Goal: Information Seeking & Learning: Learn about a topic

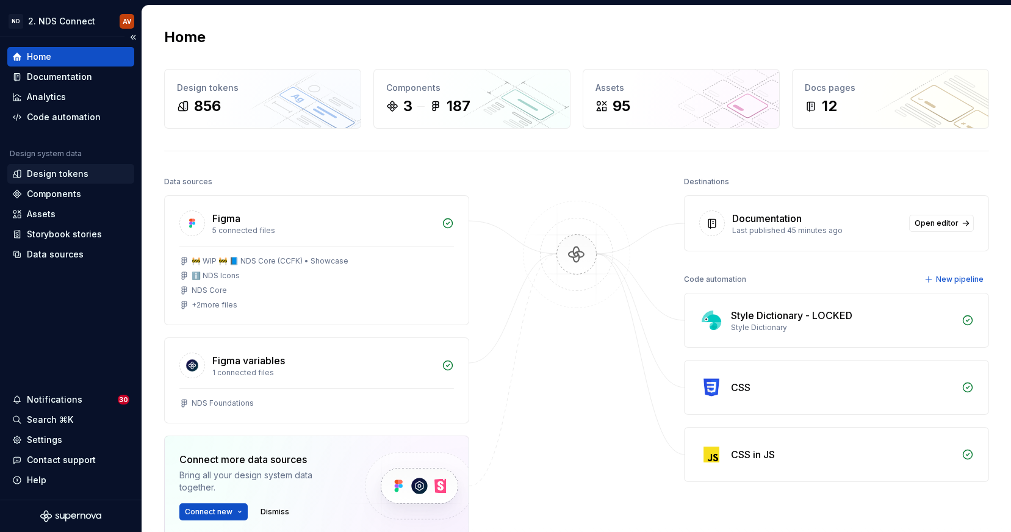
click at [81, 175] on div "Design tokens" at bounding box center [58, 174] width 62 height 12
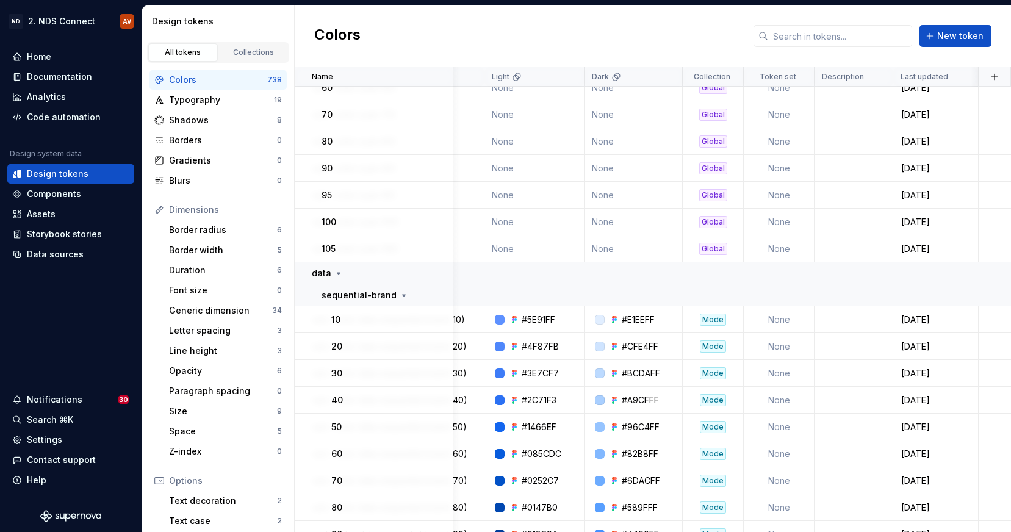
scroll to position [1479, 642]
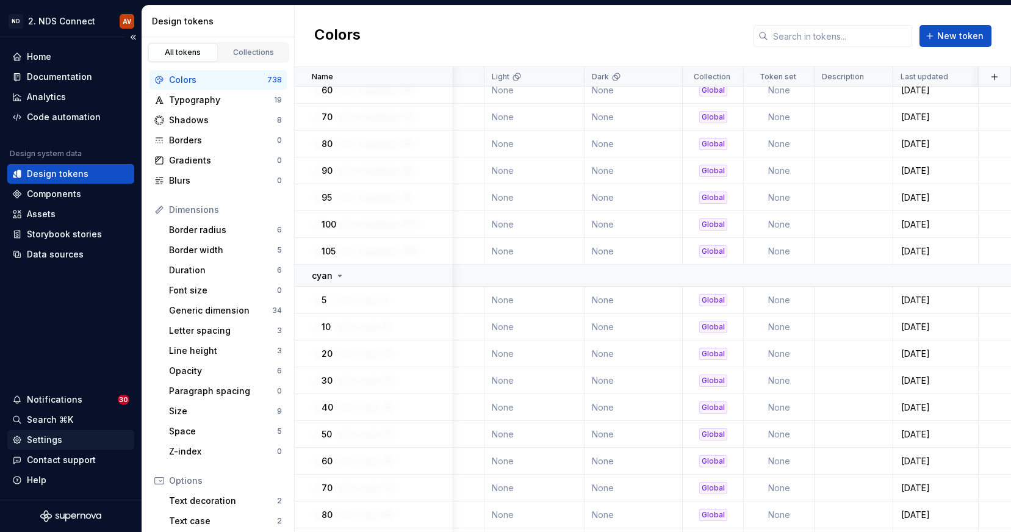
click at [64, 439] on div "Settings" at bounding box center [70, 440] width 117 height 12
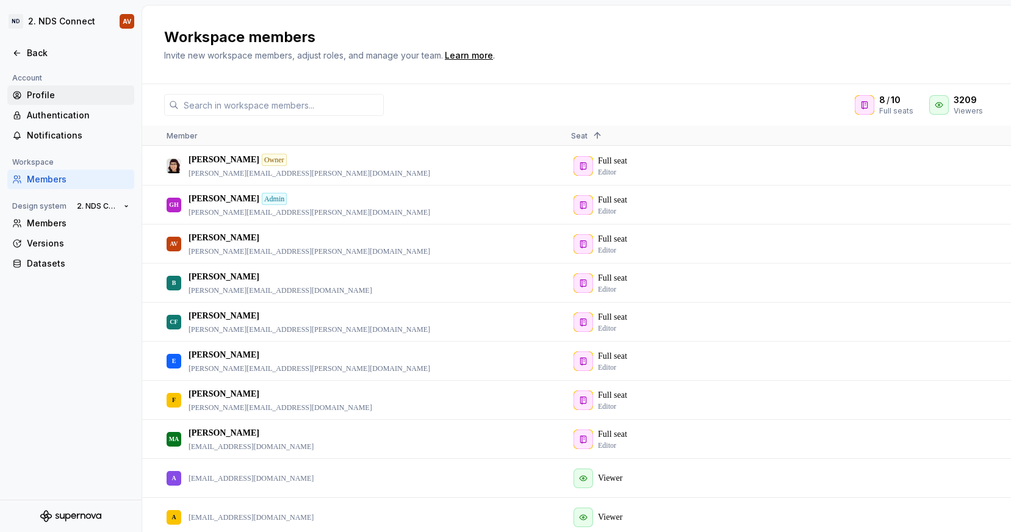
click at [59, 88] on div "Profile" at bounding box center [70, 95] width 127 height 20
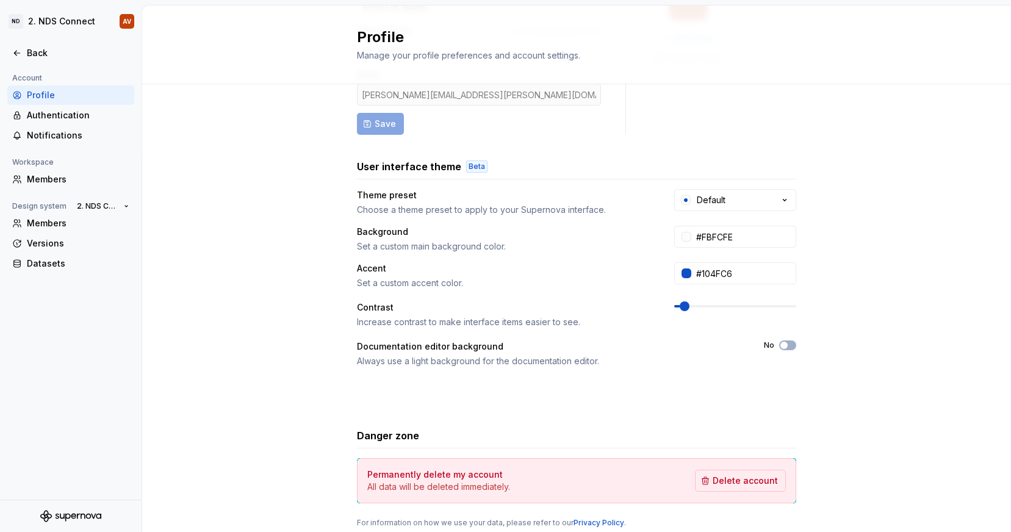
scroll to position [130, 0]
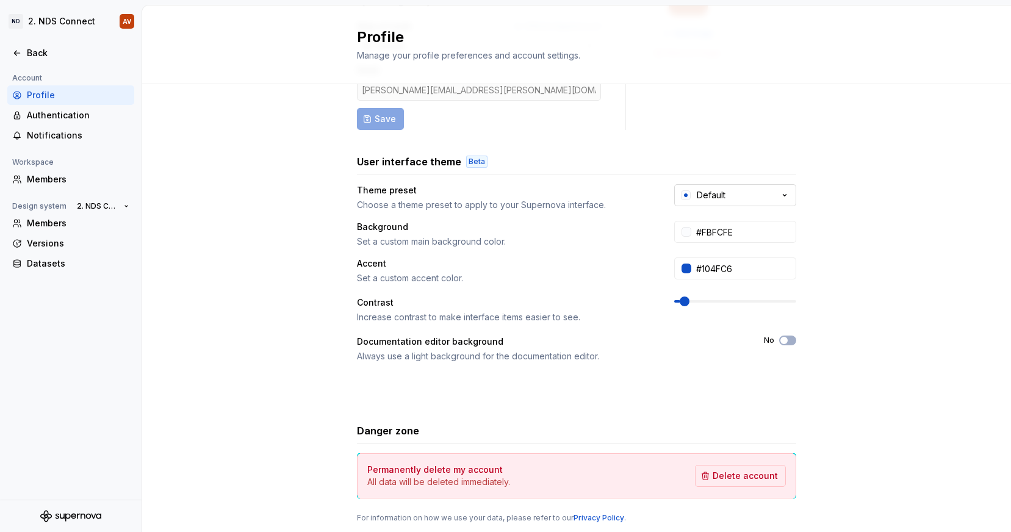
click at [708, 199] on div "Default" at bounding box center [711, 195] width 29 height 12
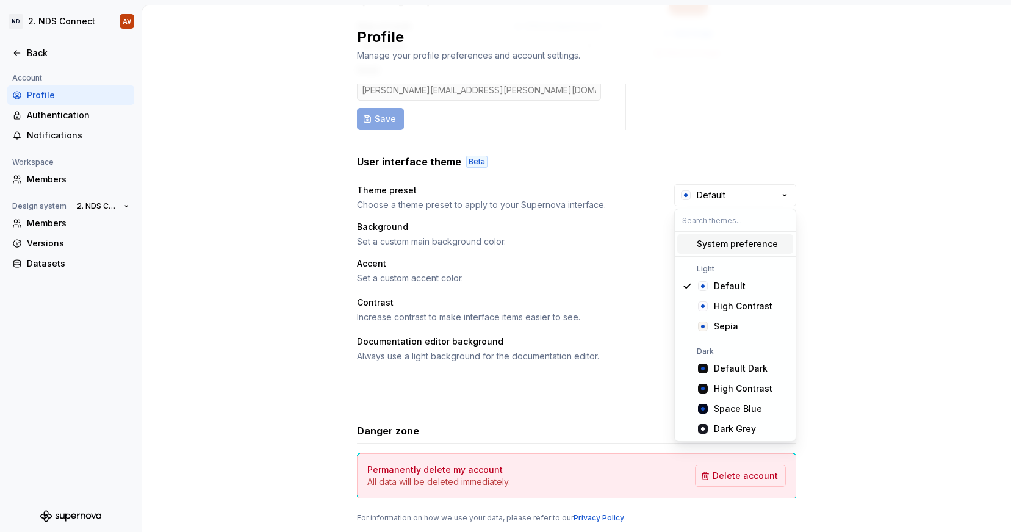
click at [718, 246] on div "System preference" at bounding box center [737, 244] width 81 height 12
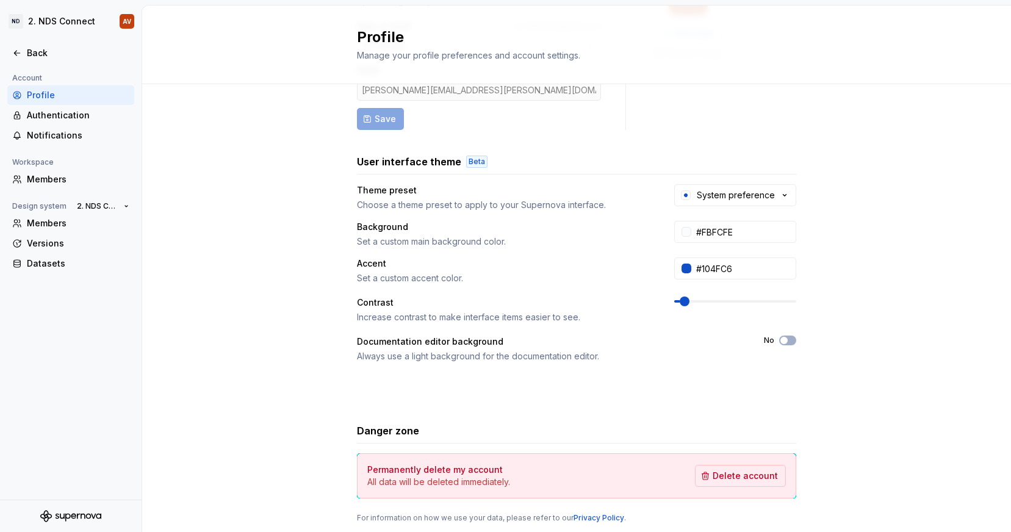
click at [838, 223] on div "Full name Affects Supernova AI [PERSON_NAME] Area of work Affects Supernova AI …" at bounding box center [576, 261] width 869 height 615
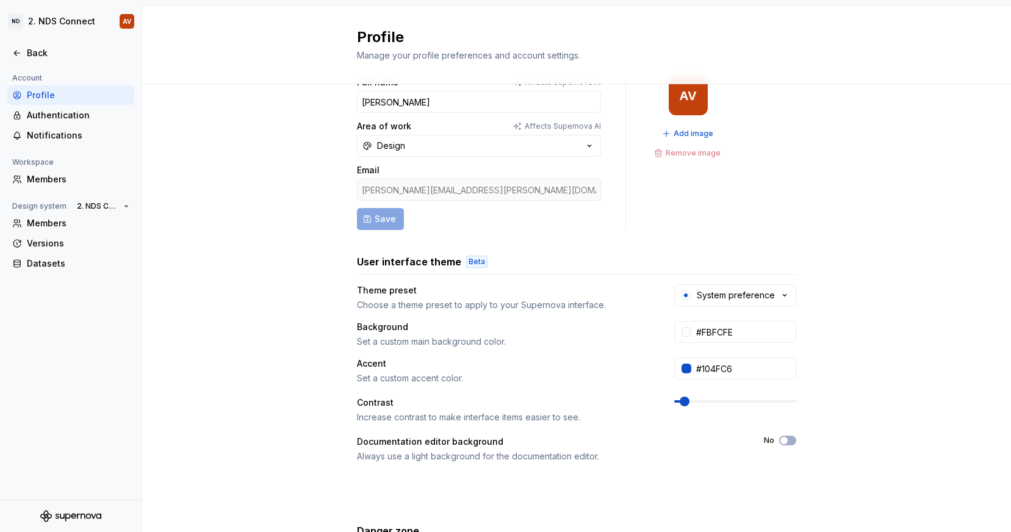
scroll to position [0, 0]
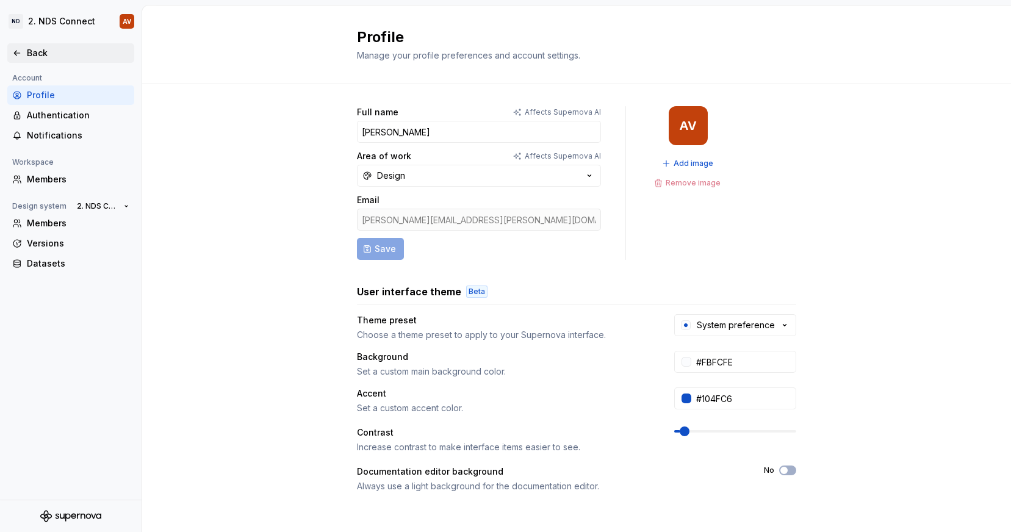
click at [38, 51] on div "Back" at bounding box center [78, 53] width 102 height 12
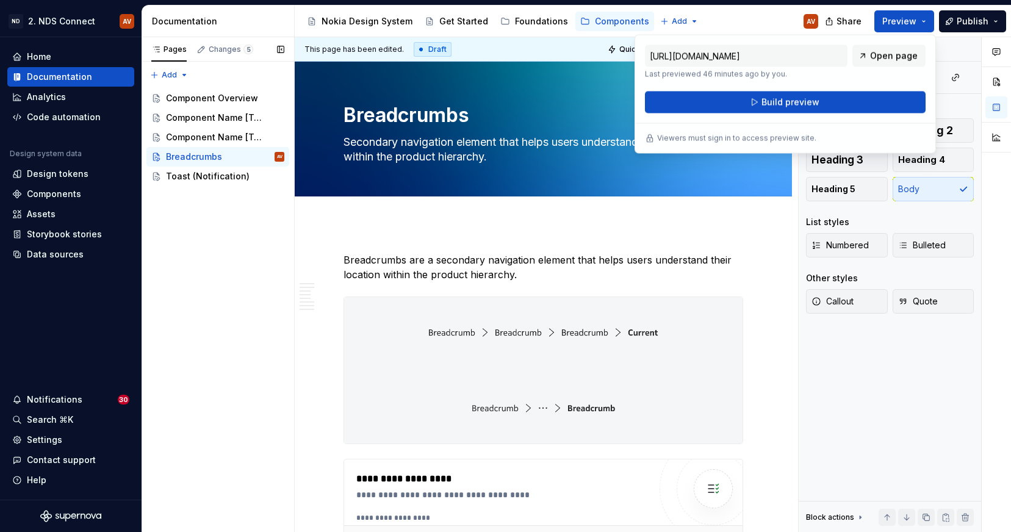
click at [229, 257] on div "Pages Changes 5 Add Accessibility guide for tree Page tree. Navigate the tree w…" at bounding box center [218, 284] width 153 height 495
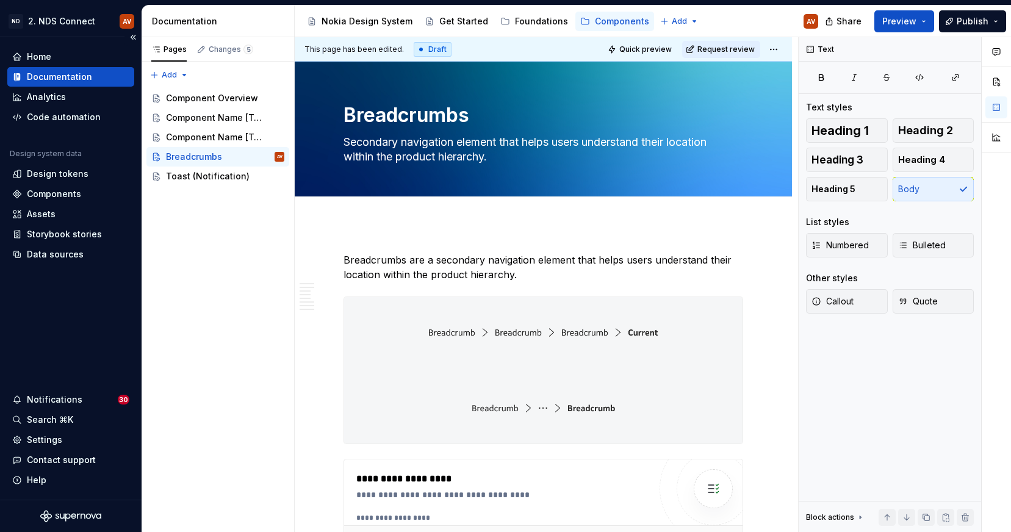
type textarea "*"
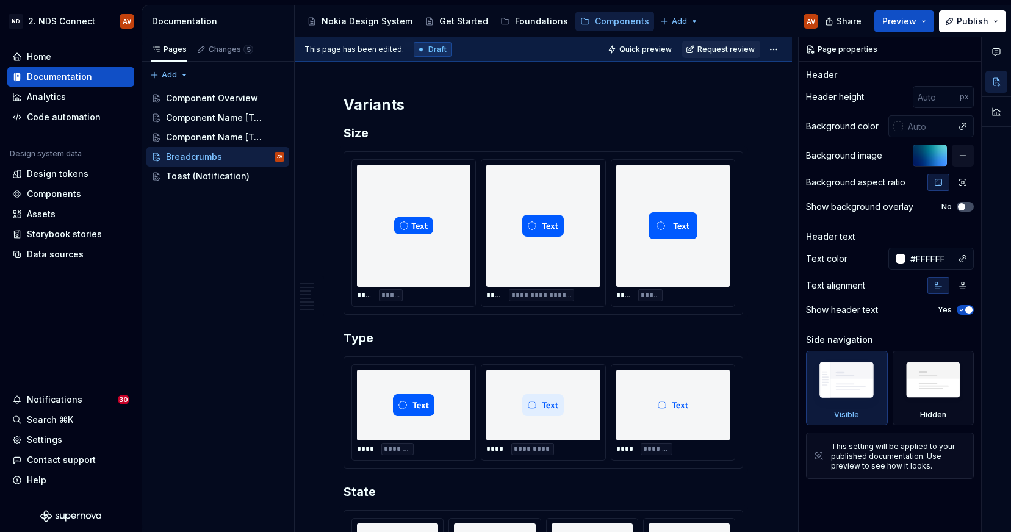
scroll to position [947, 0]
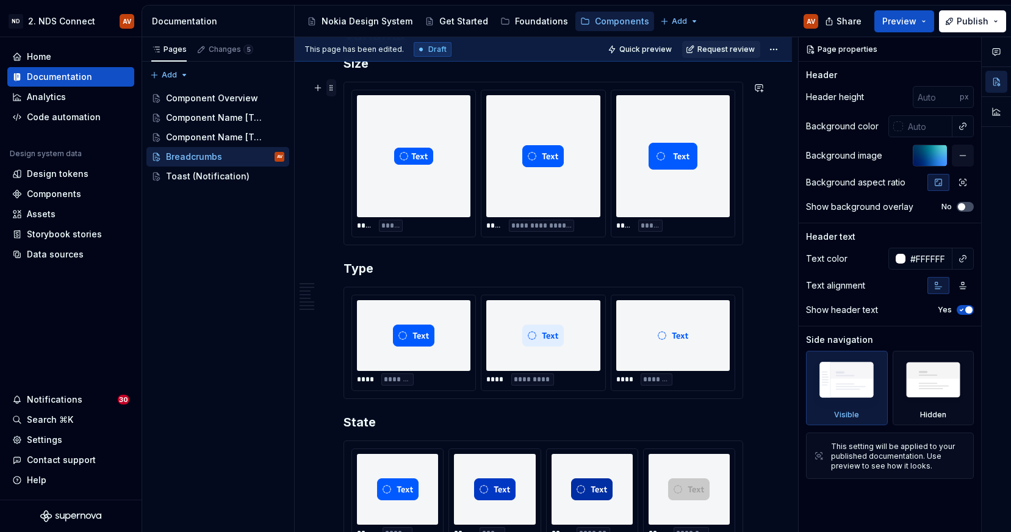
click at [334, 88] on span at bounding box center [331, 87] width 10 height 17
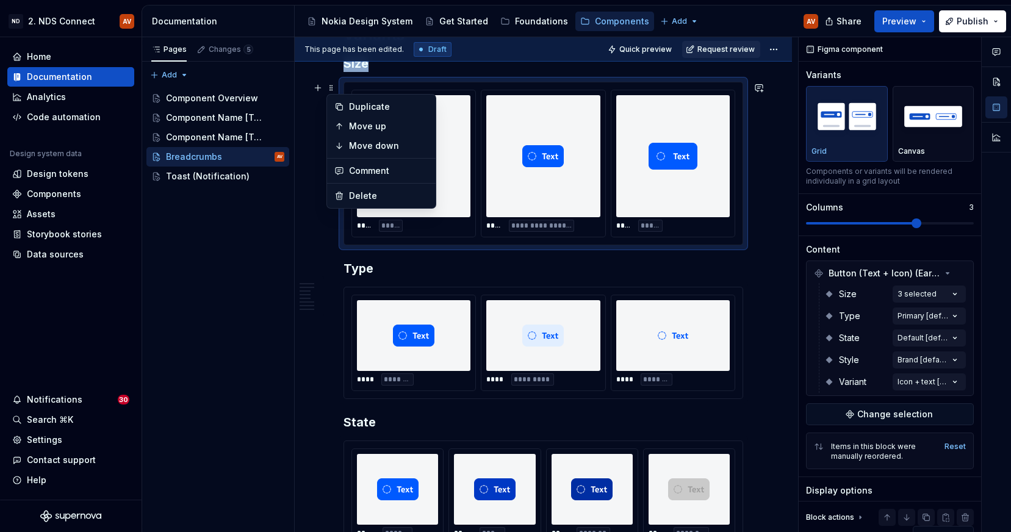
click at [475, 132] on div "**** *****" at bounding box center [413, 163] width 123 height 146
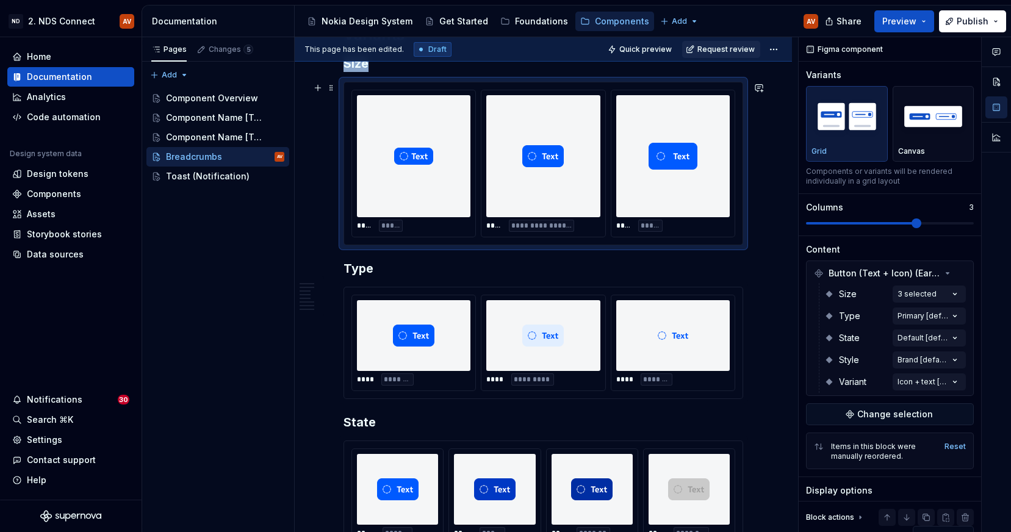
click at [442, 140] on div at bounding box center [413, 156] width 113 height 122
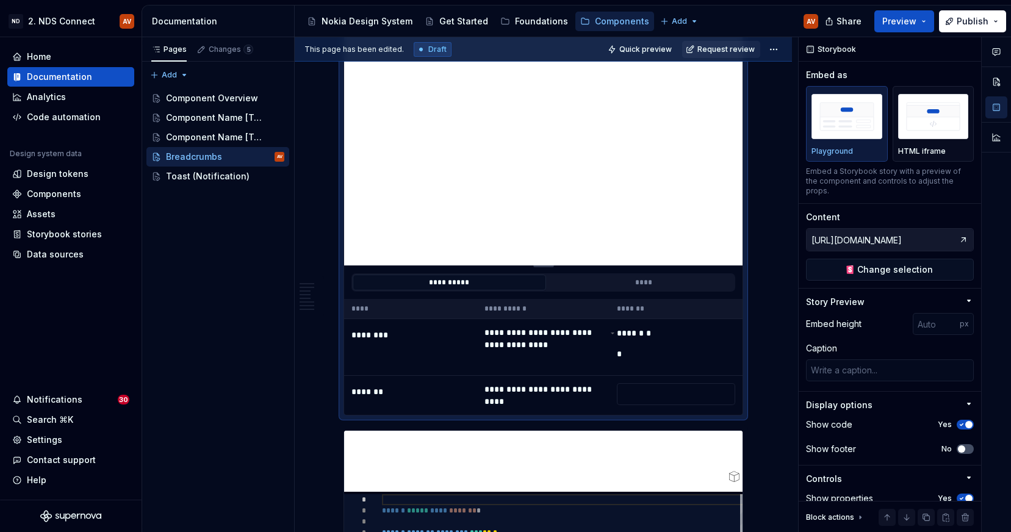
scroll to position [1711, 0]
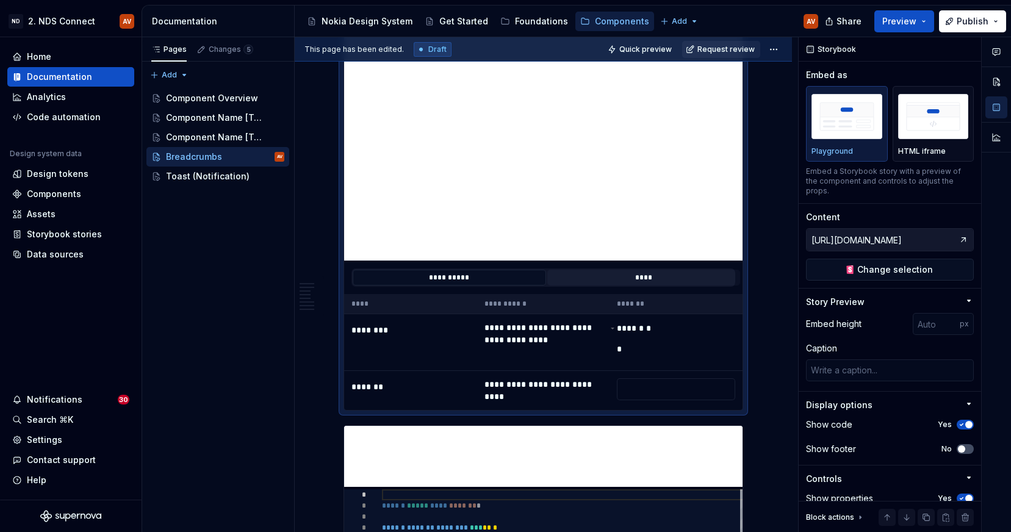
click at [600, 276] on button "****" at bounding box center [643, 278] width 193 height 16
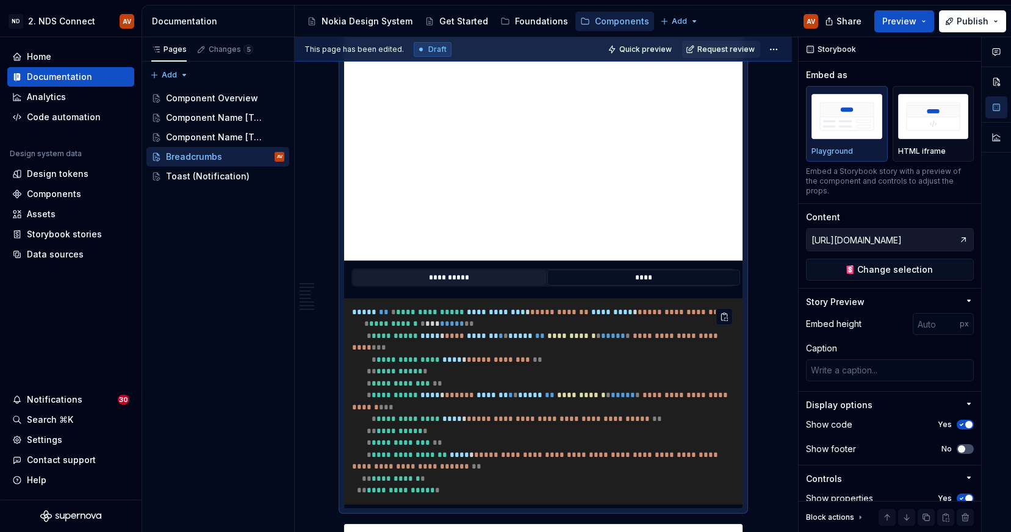
click at [487, 279] on button "**********" at bounding box center [449, 278] width 193 height 16
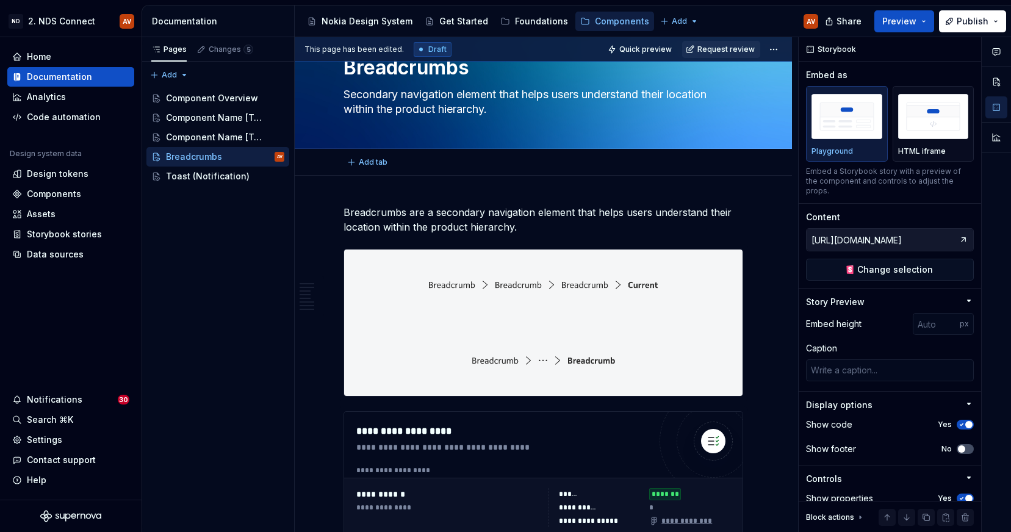
scroll to position [0, 0]
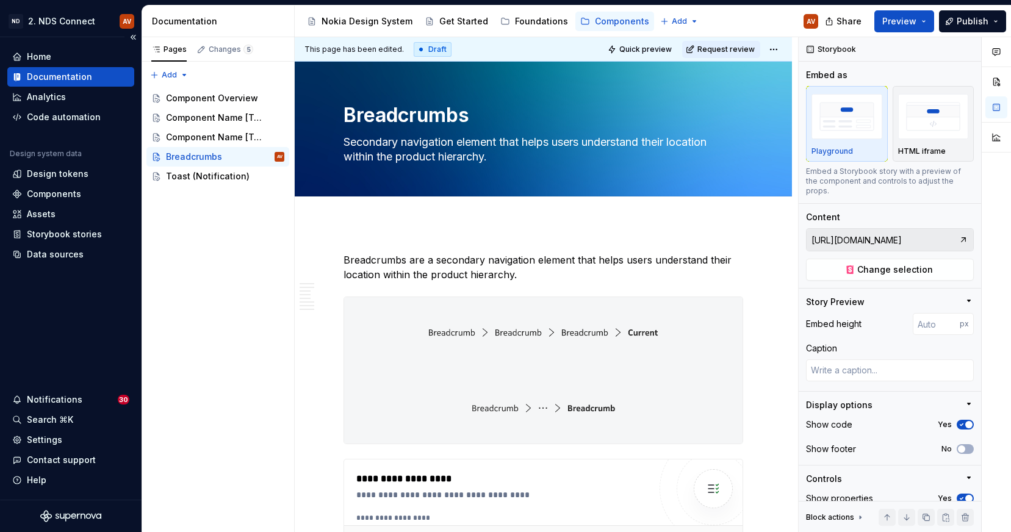
type textarea "*"
